Goal: Understand process/instructions

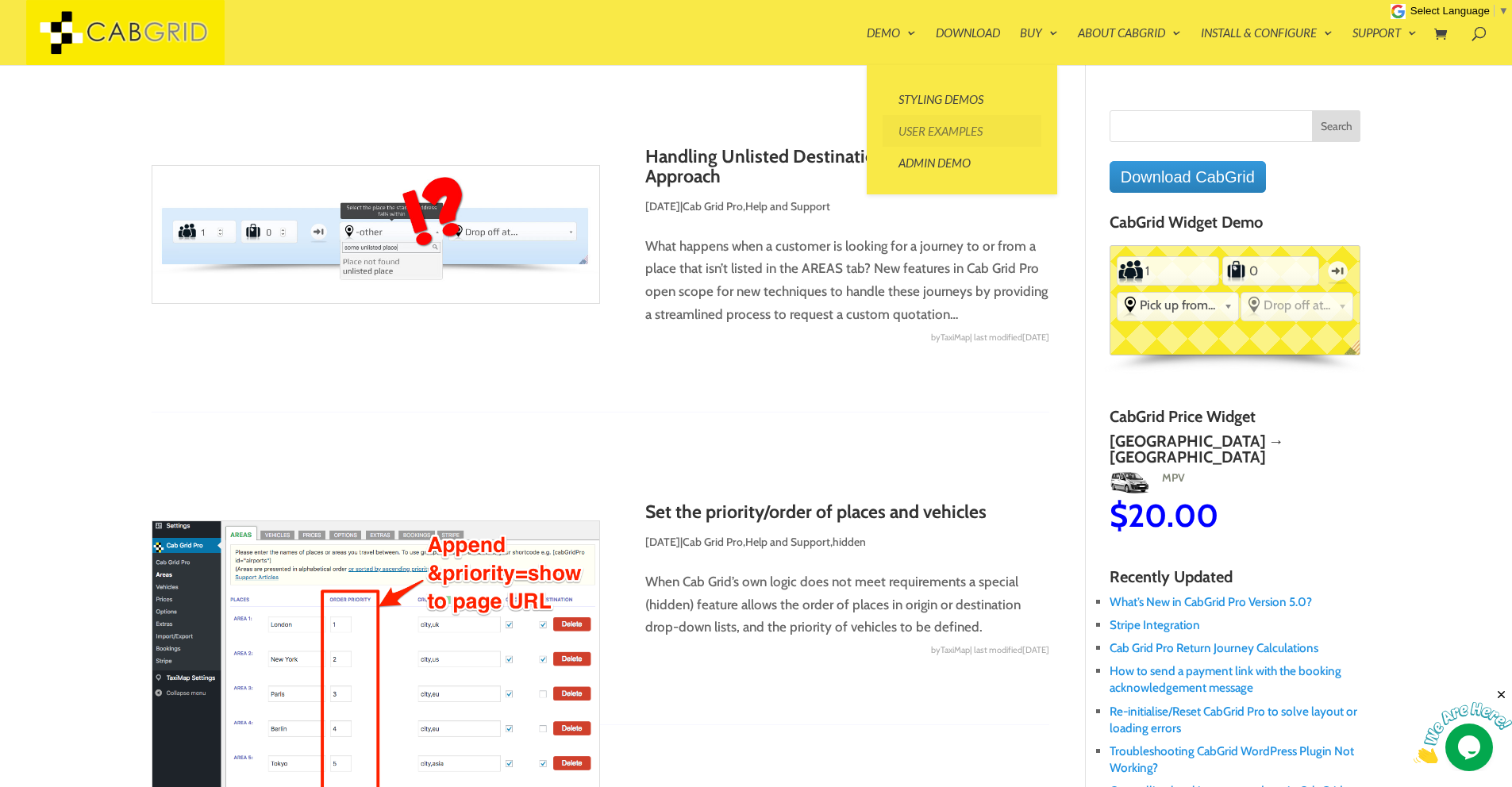
click at [922, 138] on link "User Examples" at bounding box center [961, 130] width 159 height 31
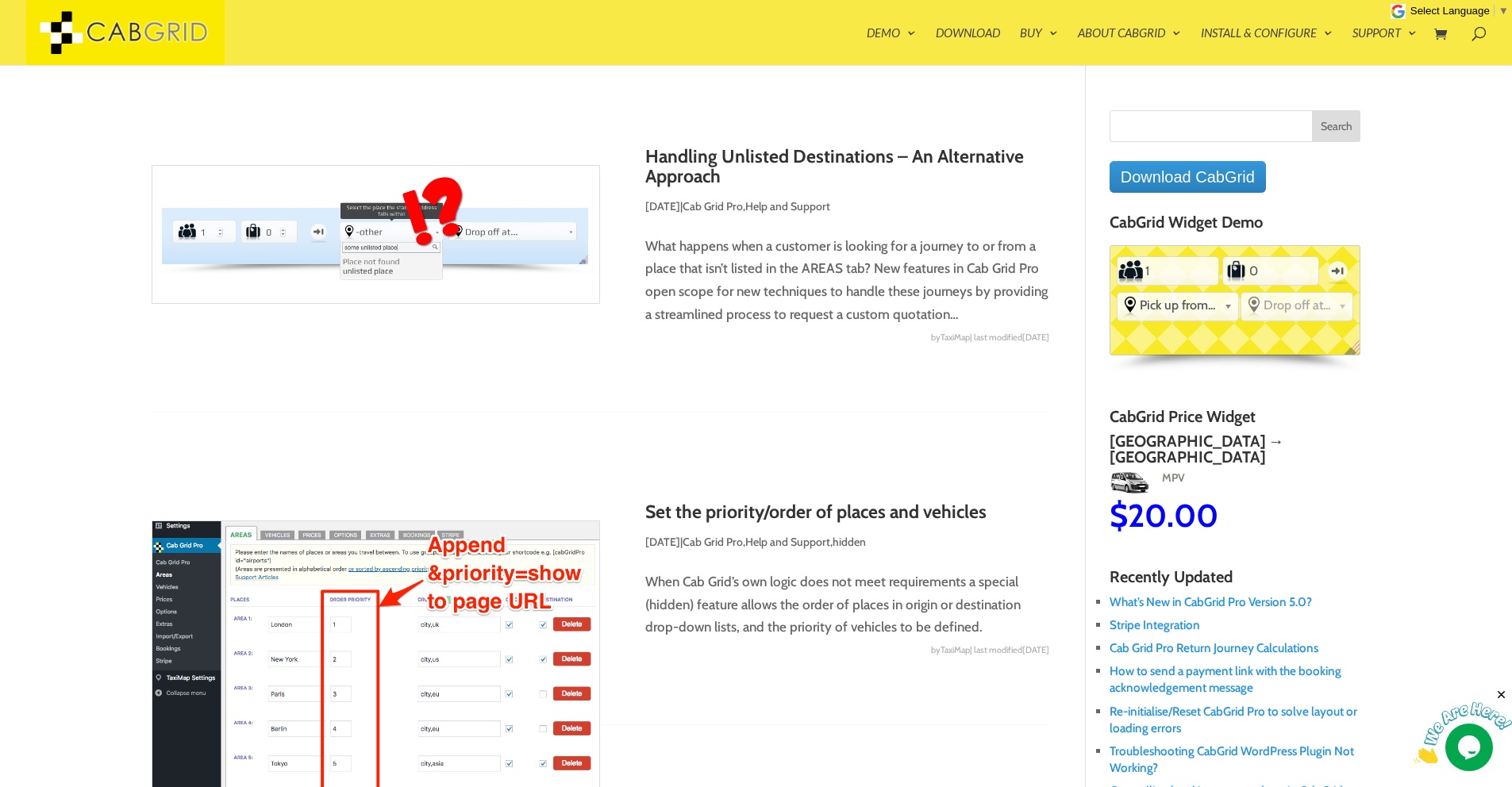
click at [1213, 213] on h4 "CabGrid Widget Demo" at bounding box center [1235, 226] width 252 height 25
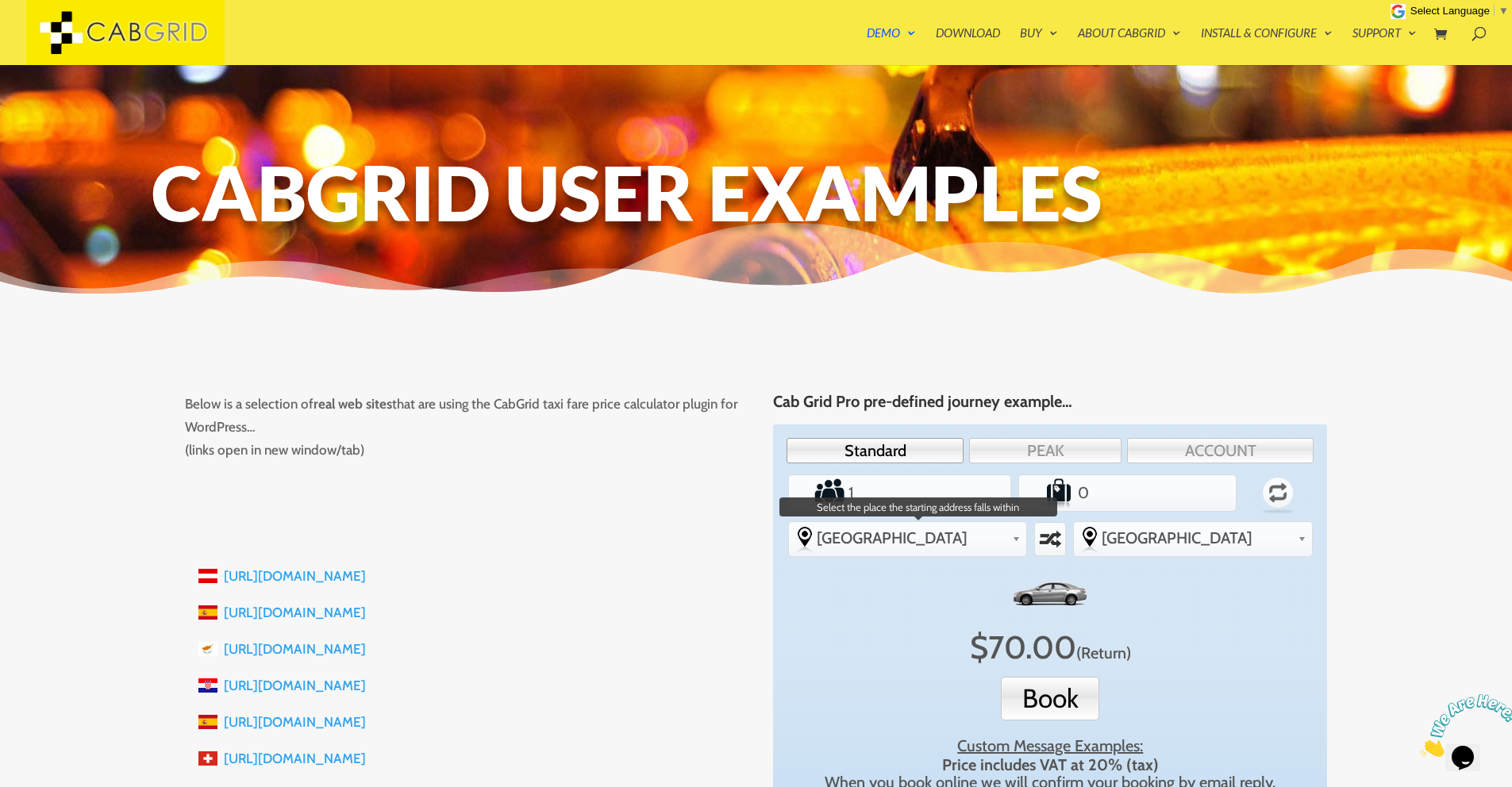
click at [1027, 538] on link "[GEOGRAPHIC_DATA]" at bounding box center [908, 537] width 238 height 31
click at [937, 532] on span "[GEOGRAPHIC_DATA]" at bounding box center [912, 537] width 190 height 19
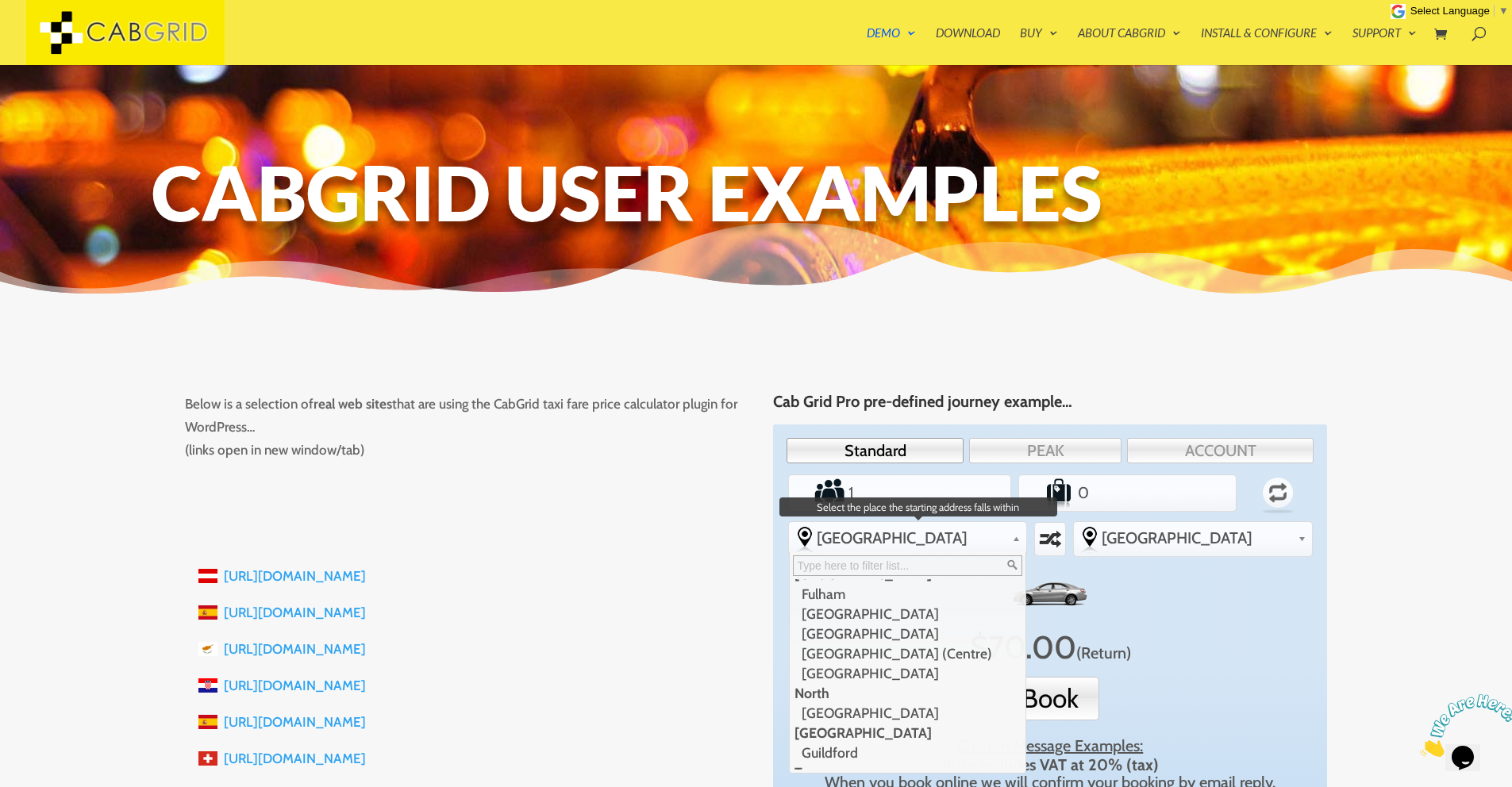
scroll to position [286, 0]
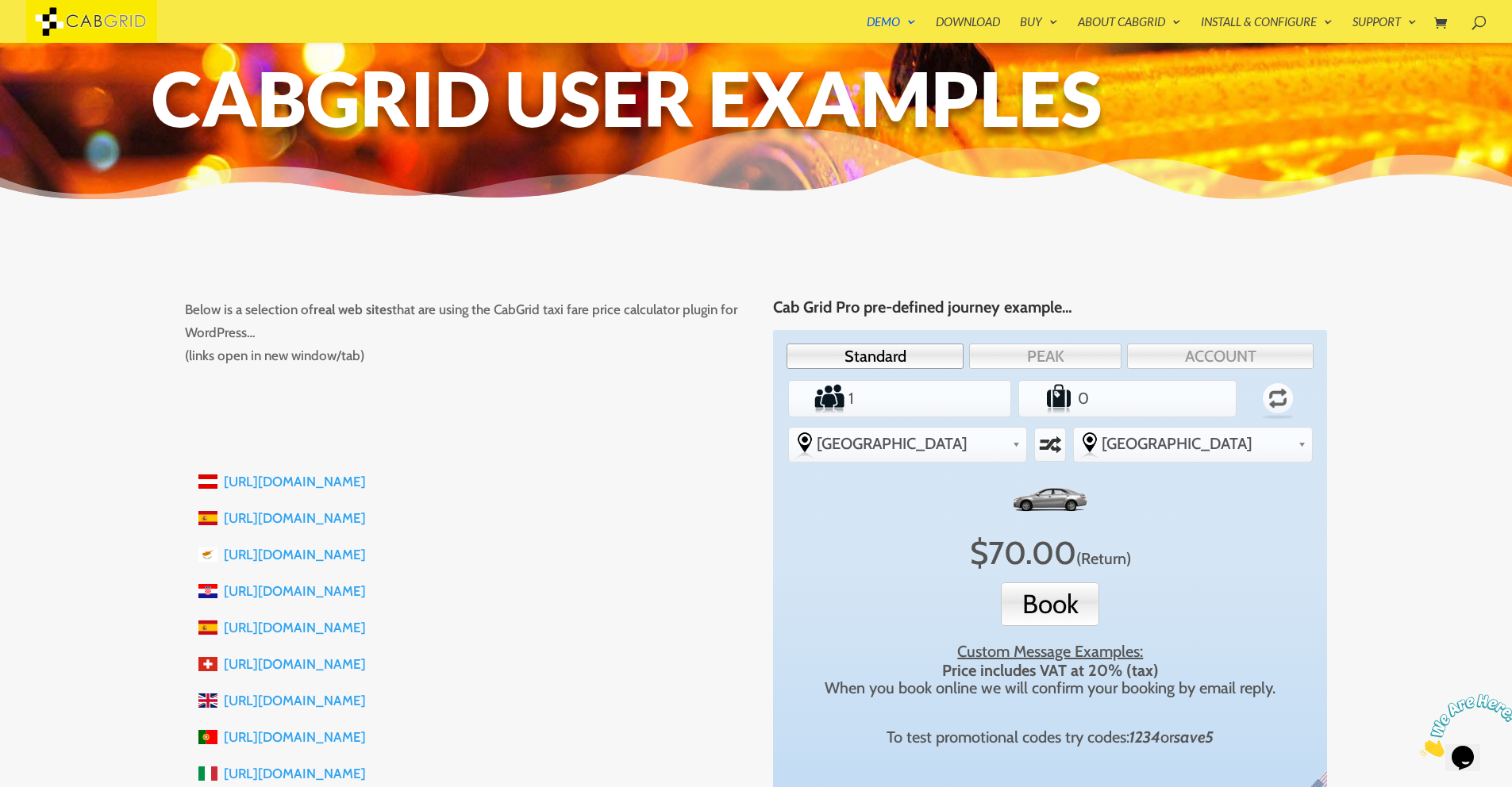
scroll to position [64, 0]
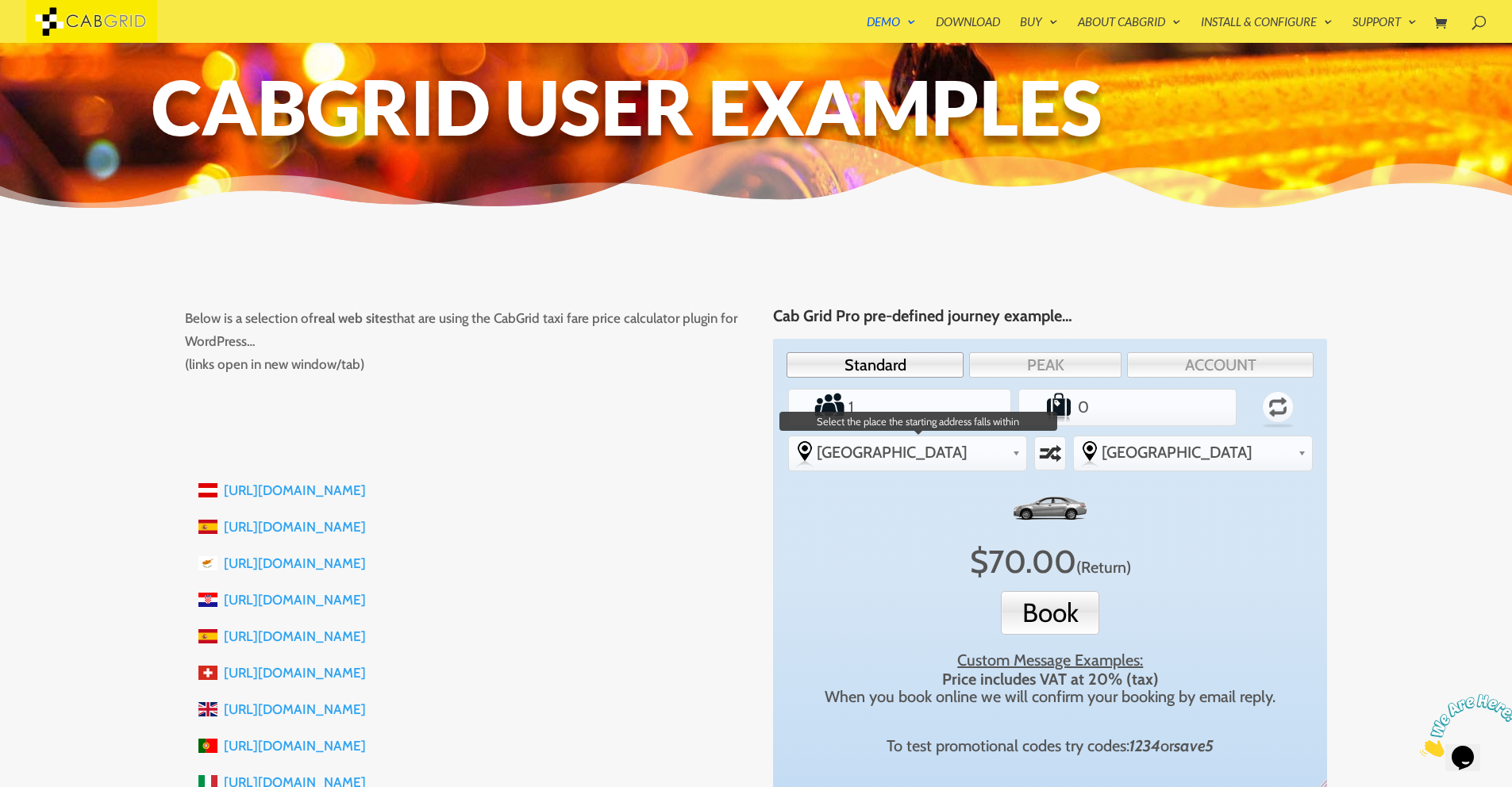
click at [954, 466] on div "Heathrow Airport -other Airport Gatwick Airport Heathrow Airport Stansted Centr…" at bounding box center [908, 451] width 238 height 31
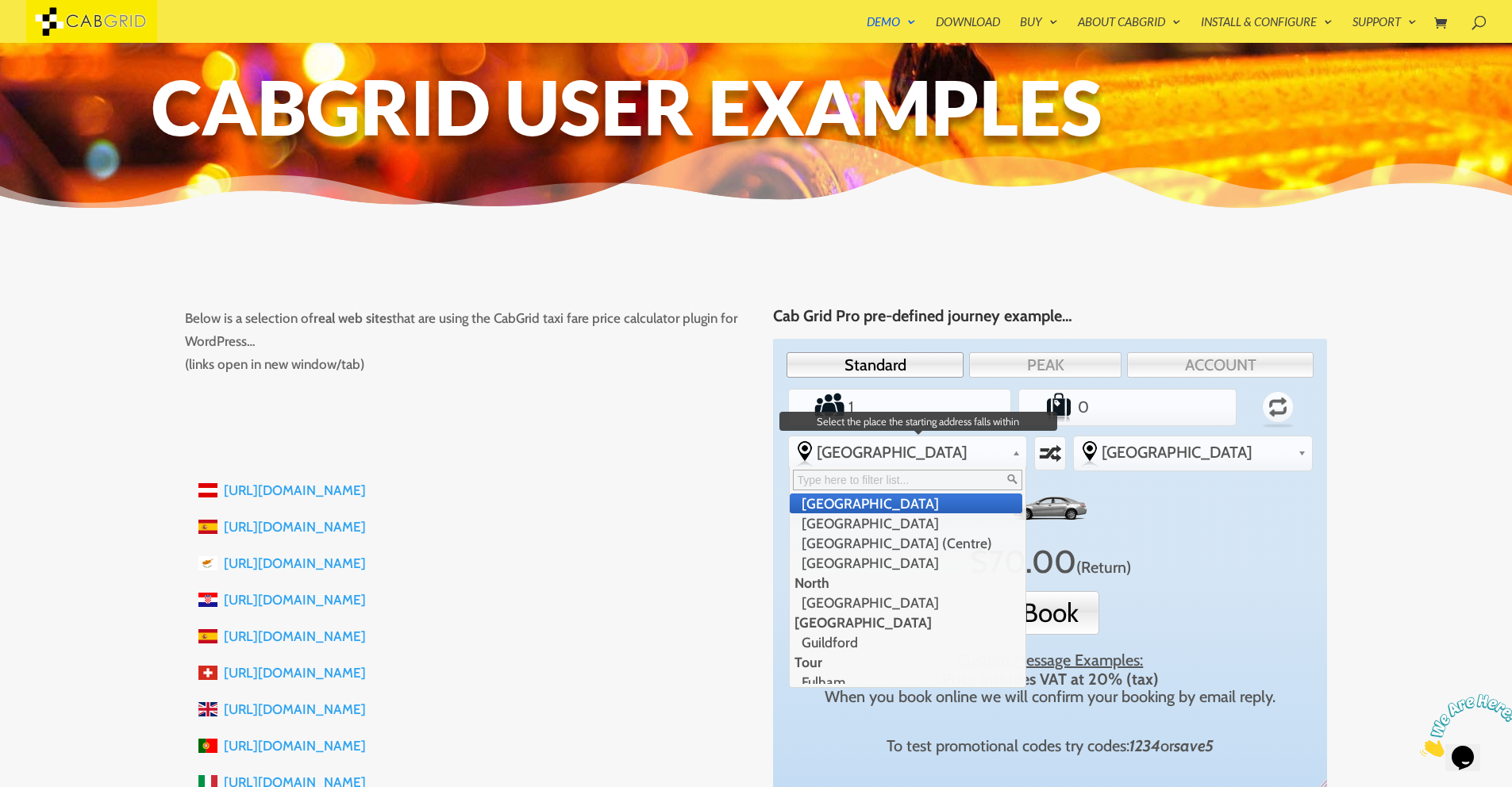
click at [954, 466] on div at bounding box center [908, 480] width 236 height 27
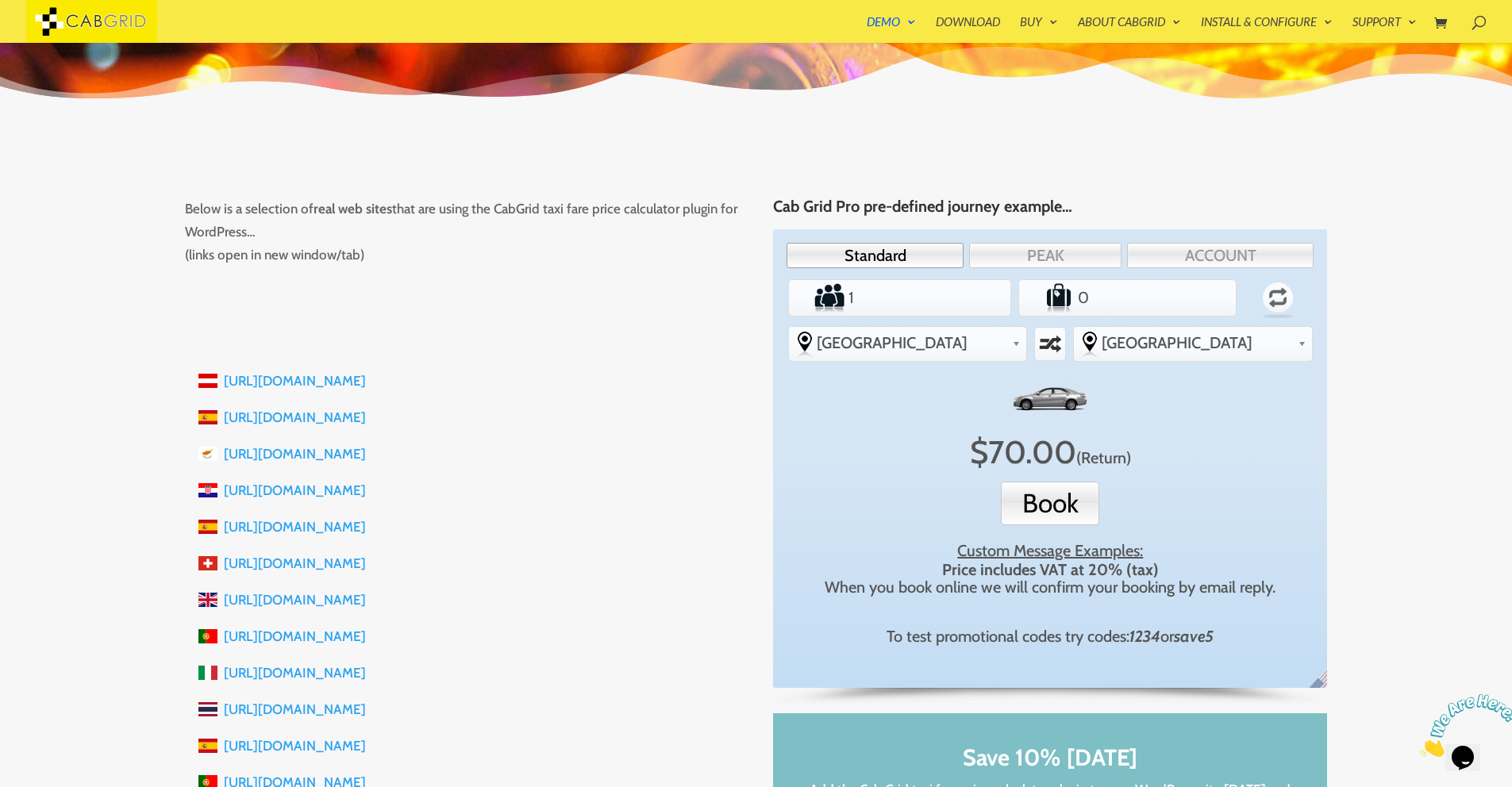
scroll to position [254, 0]
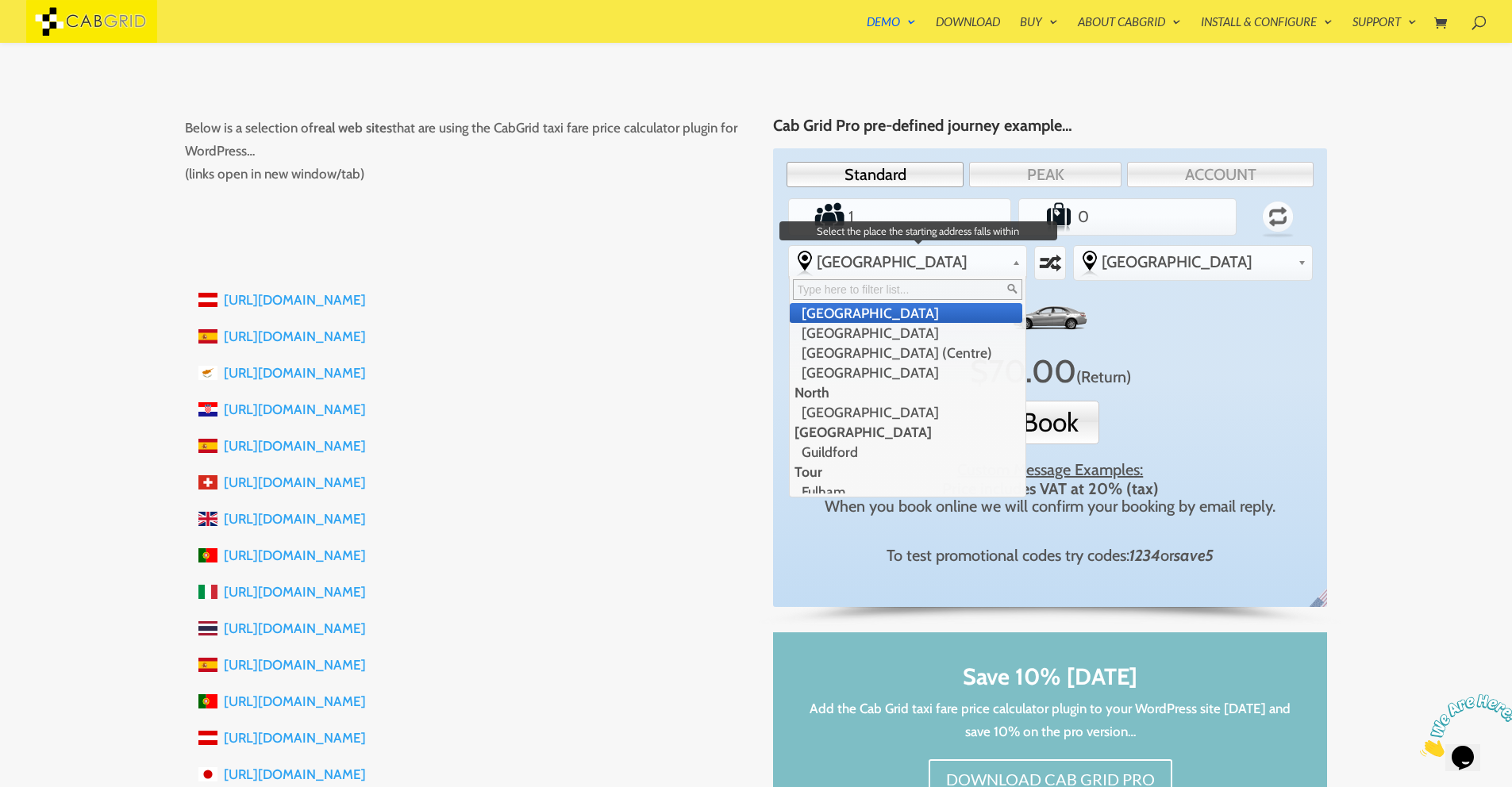
click at [968, 268] on span "[GEOGRAPHIC_DATA]" at bounding box center [912, 261] width 190 height 19
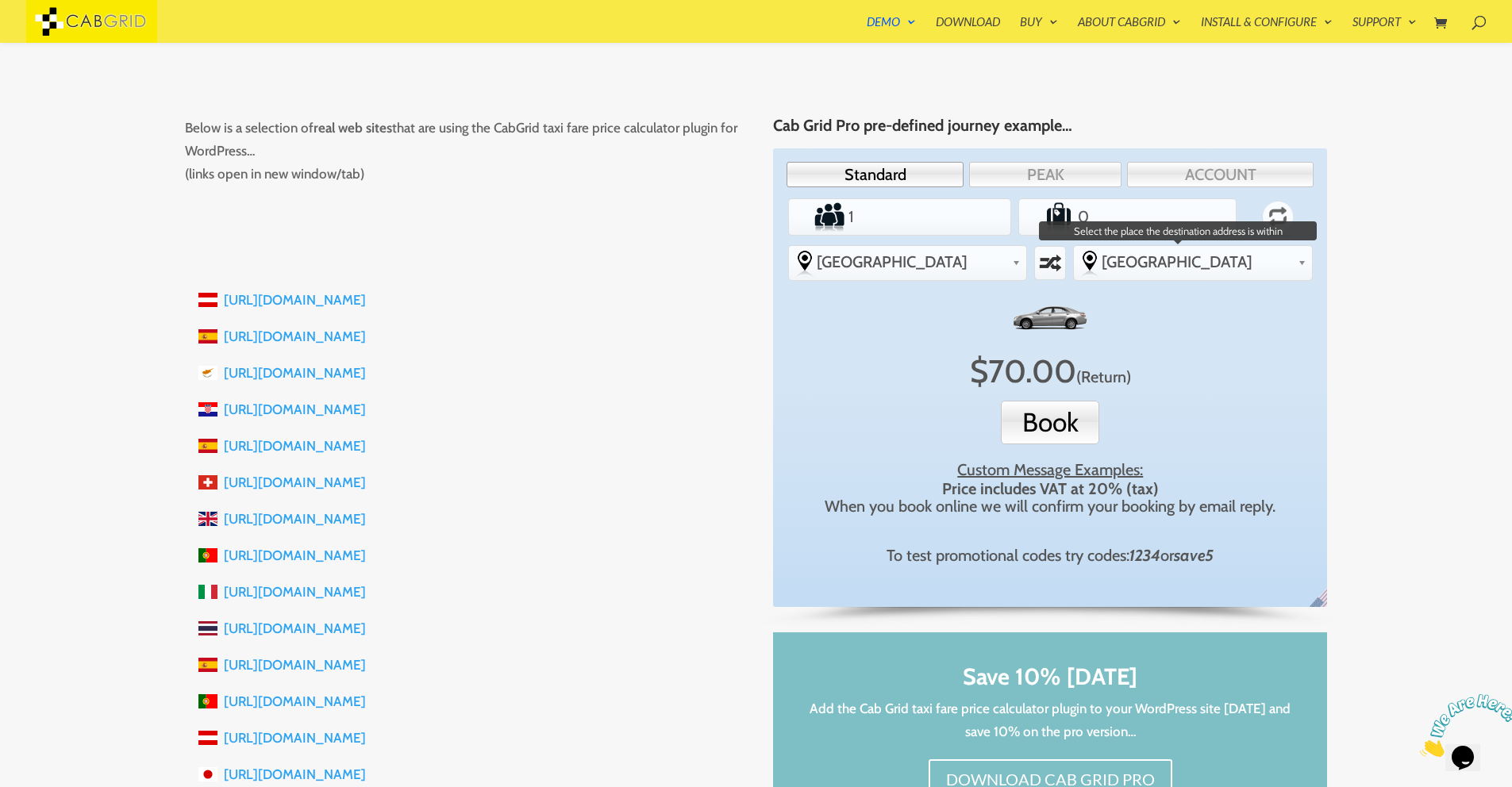
click at [1197, 260] on span "[GEOGRAPHIC_DATA]" at bounding box center [1197, 261] width 190 height 19
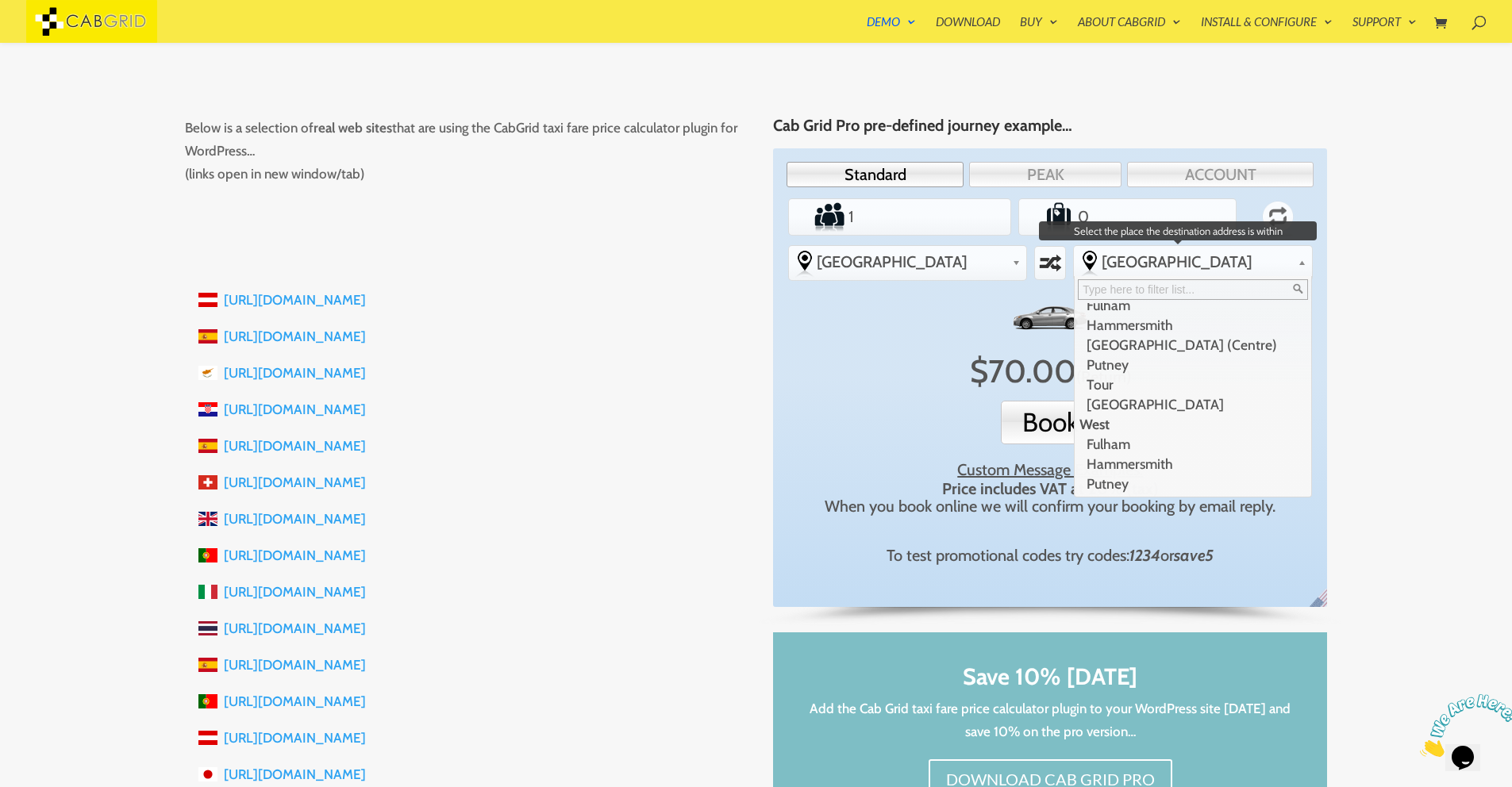
scroll to position [0, 0]
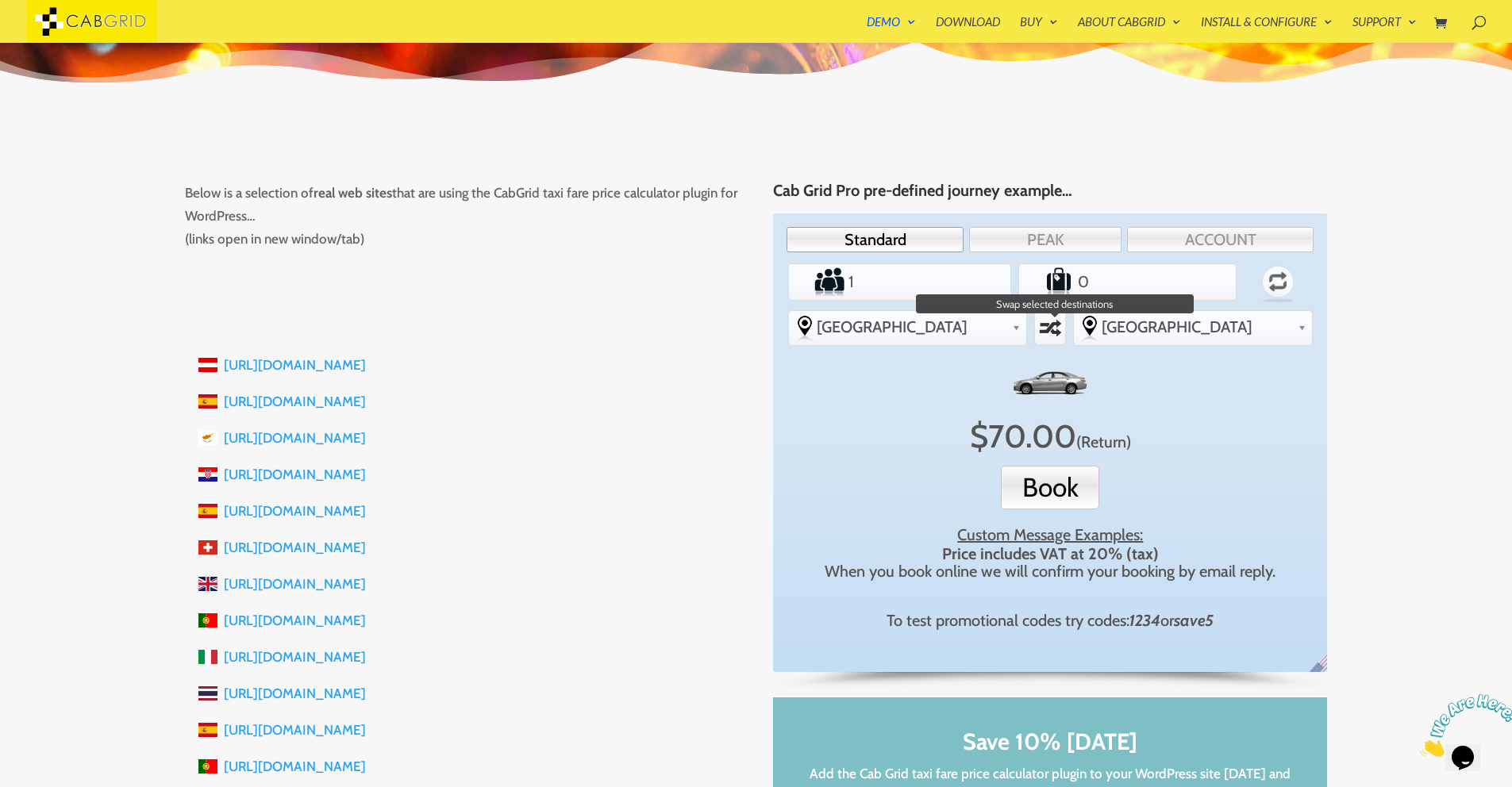
scroll to position [191, 0]
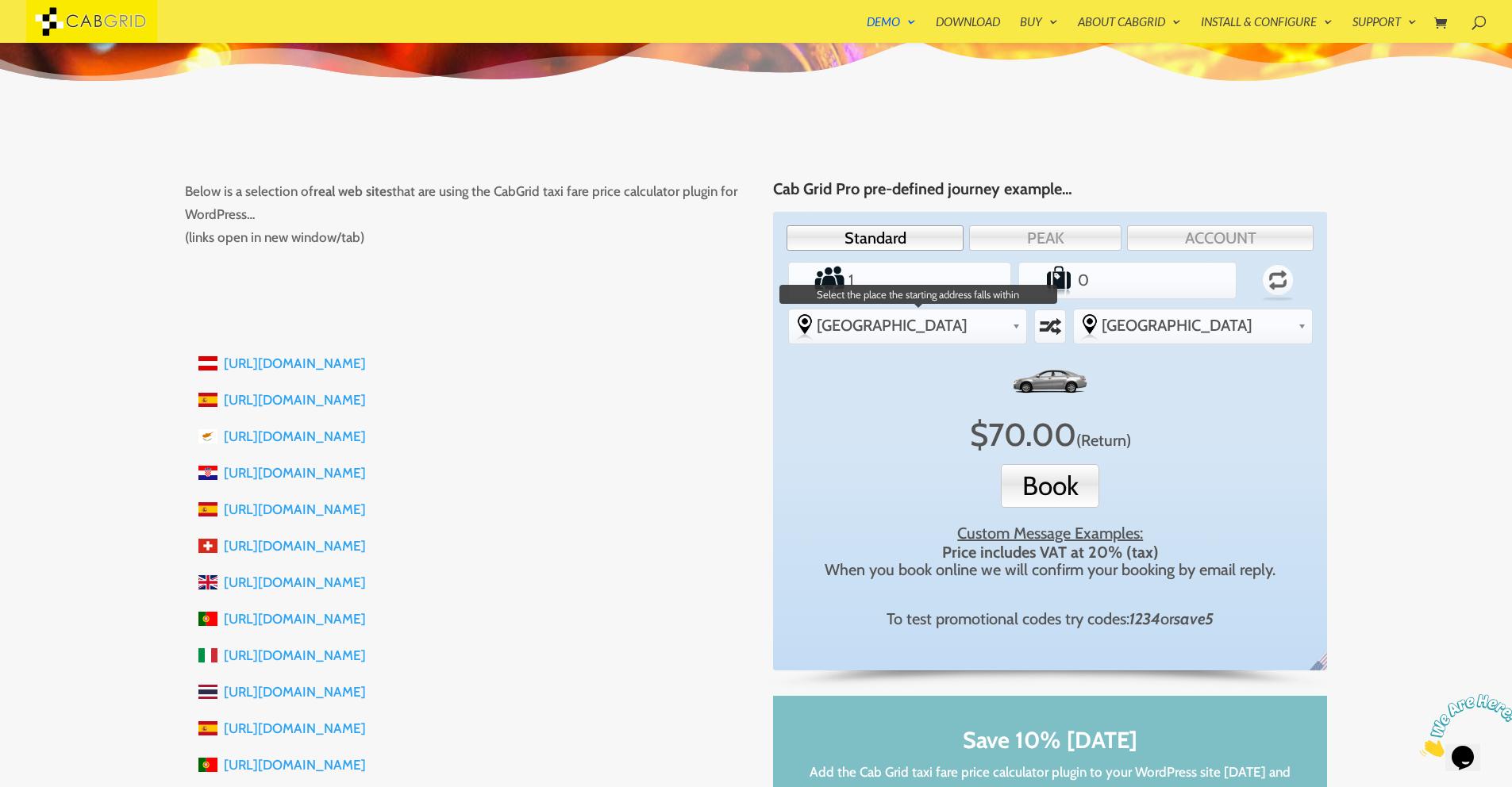
click at [913, 326] on span "[GEOGRAPHIC_DATA]" at bounding box center [912, 325] width 190 height 19
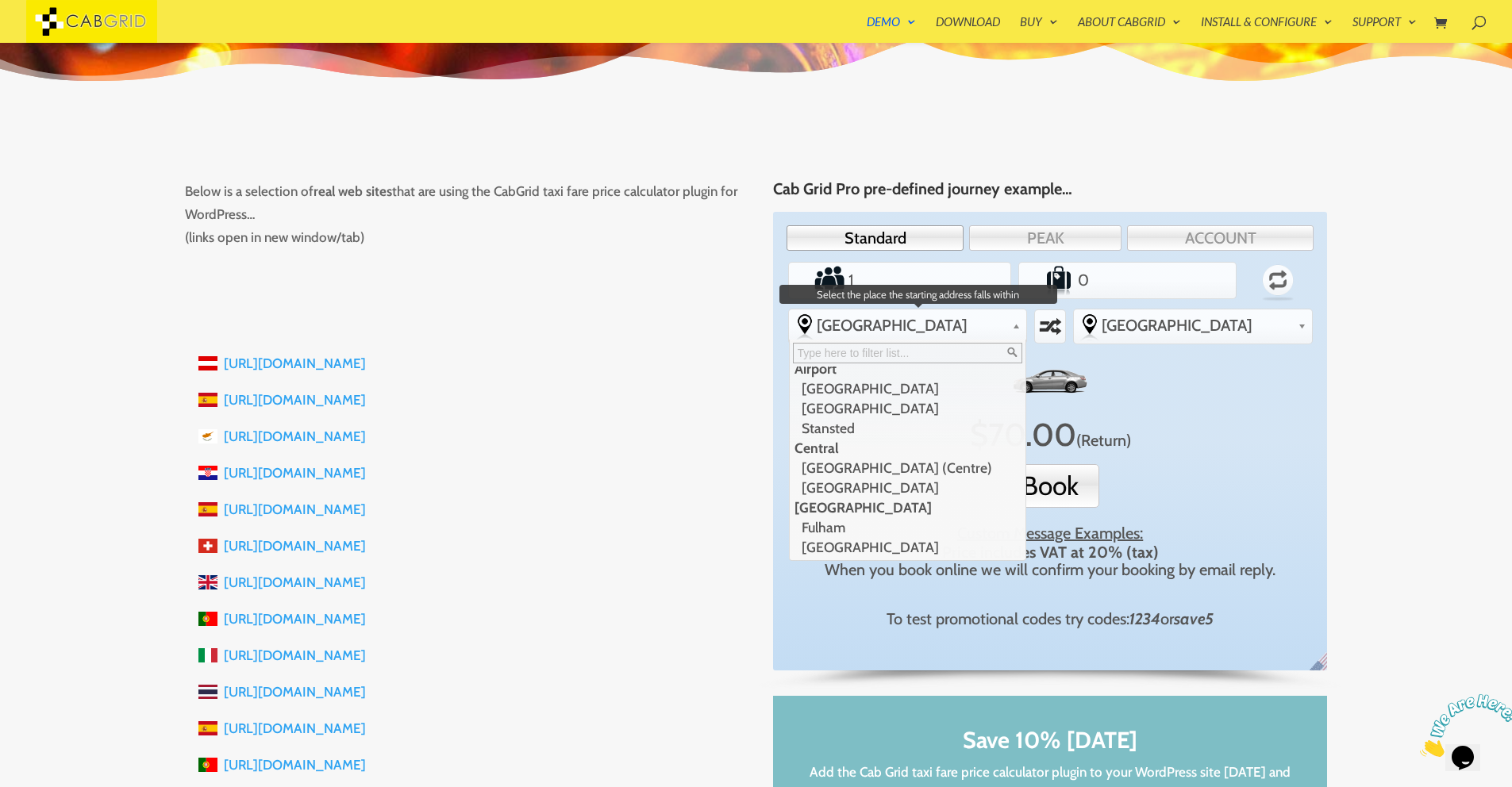
scroll to position [0, 0]
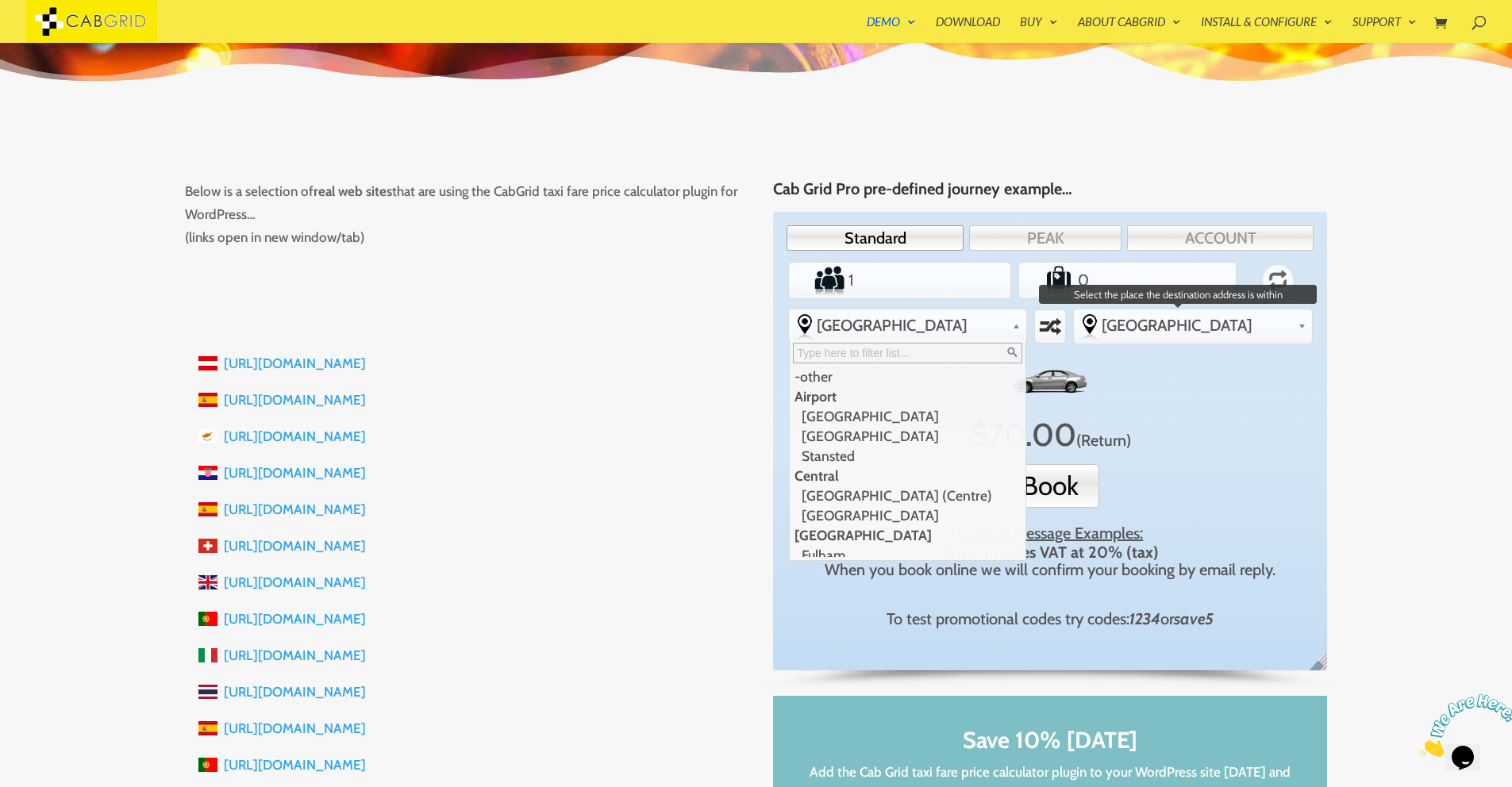
click at [1186, 329] on span "[GEOGRAPHIC_DATA]" at bounding box center [1197, 325] width 190 height 19
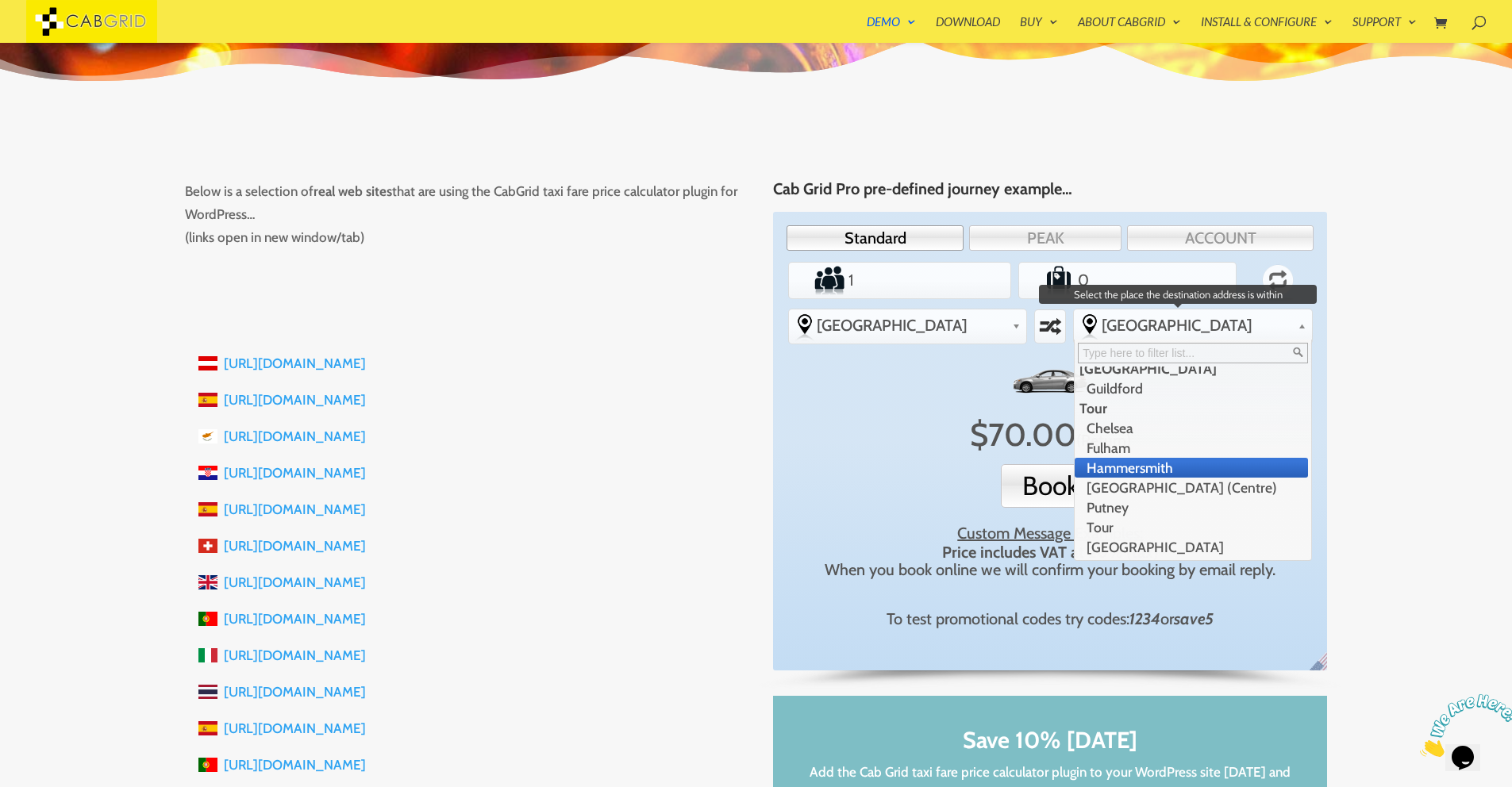
scroll to position [424, 0]
